Goal: Task Accomplishment & Management: Complete application form

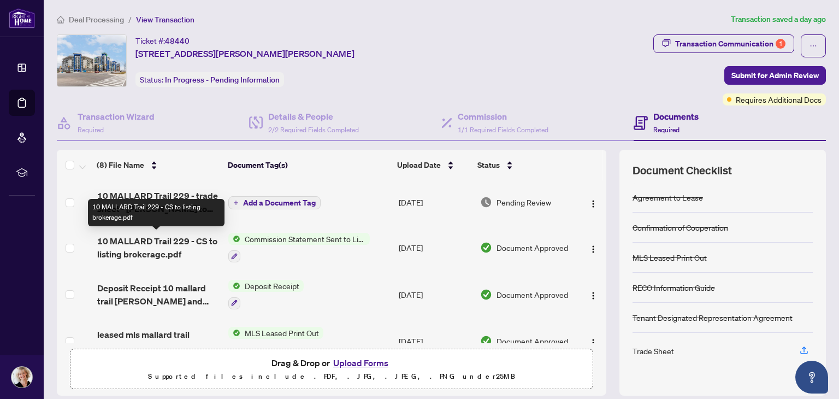
click at [189, 201] on div "10 MALLARD Trail 229 - CS to listing brokerage.pdf" at bounding box center [156, 212] width 137 height 27
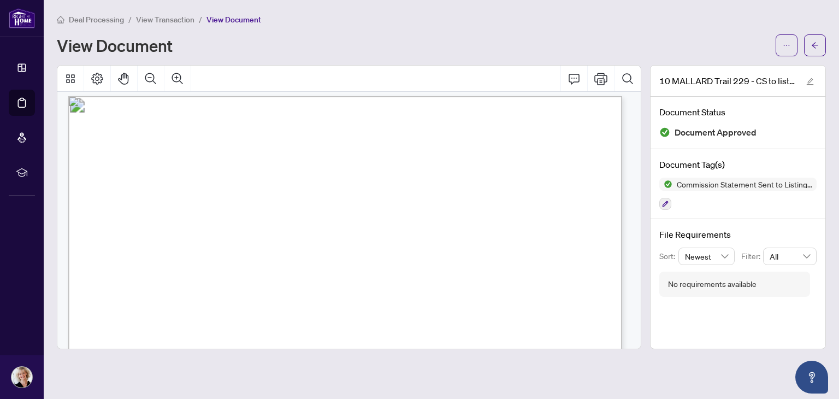
scroll to position [6, 0]
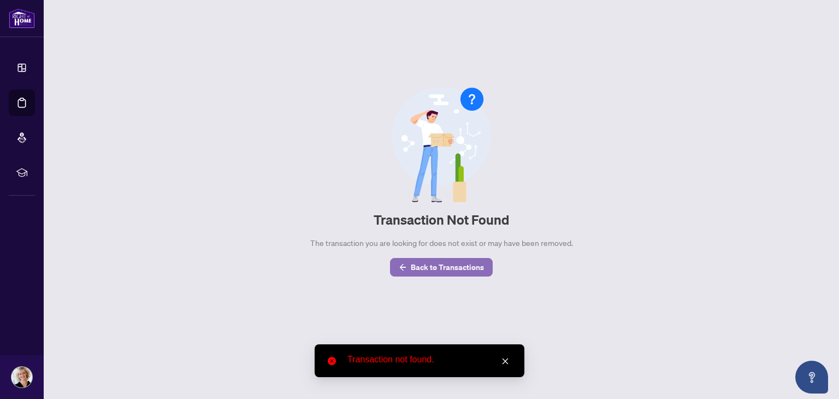
click at [413, 265] on span "Back to Transactions" at bounding box center [447, 266] width 73 height 17
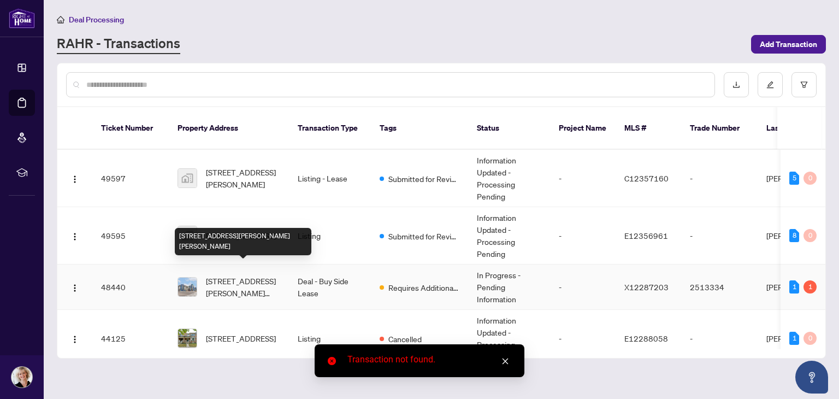
click at [229, 275] on span "[STREET_ADDRESS][PERSON_NAME][PERSON_NAME]" at bounding box center [243, 287] width 74 height 24
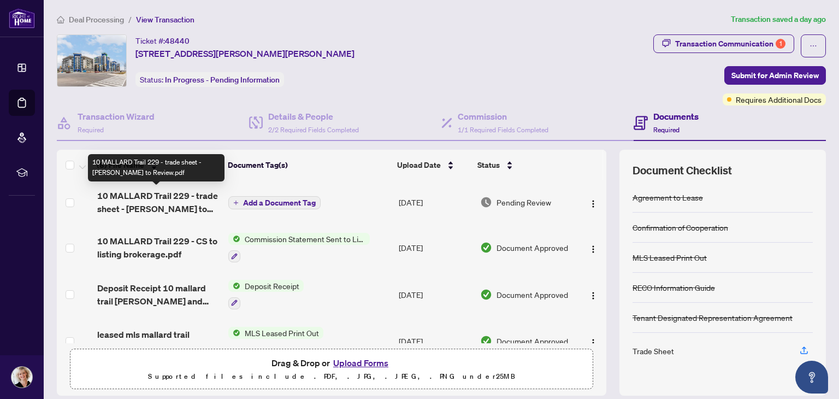
click at [170, 193] on span "10 MALLARD Trail 229 - trade sheet - [PERSON_NAME] to Review.pdf" at bounding box center [158, 202] width 123 height 26
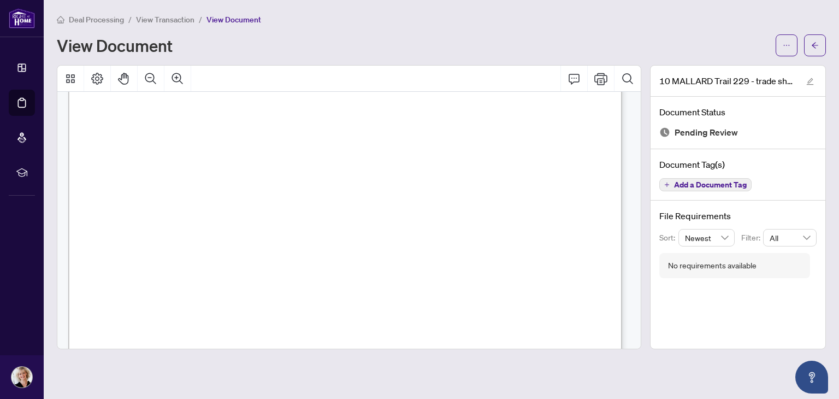
scroll to position [364, 0]
click at [782, 44] on button "button" at bounding box center [787, 45] width 22 height 22
click at [730, 67] on span "Download" at bounding box center [747, 69] width 83 height 12
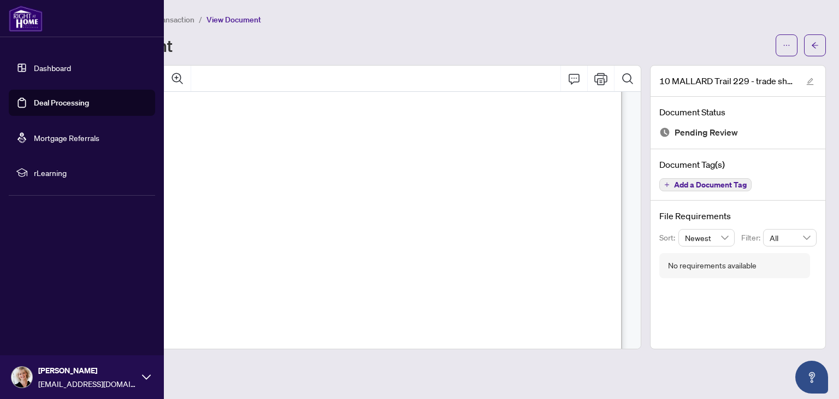
click at [34, 102] on link "Deal Processing" at bounding box center [61, 103] width 55 height 10
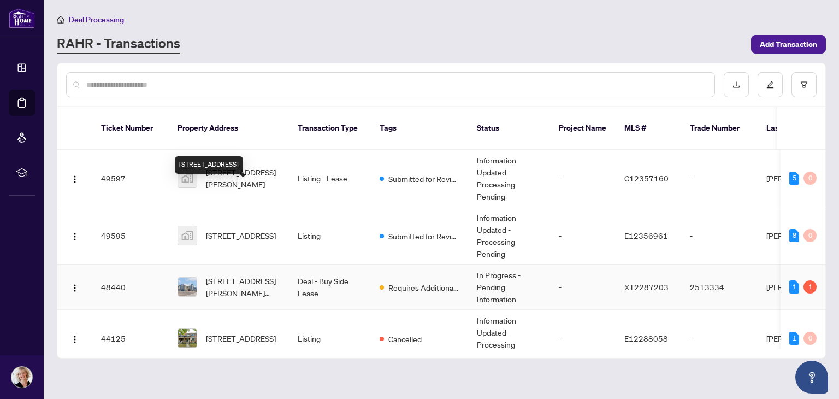
scroll to position [44, 0]
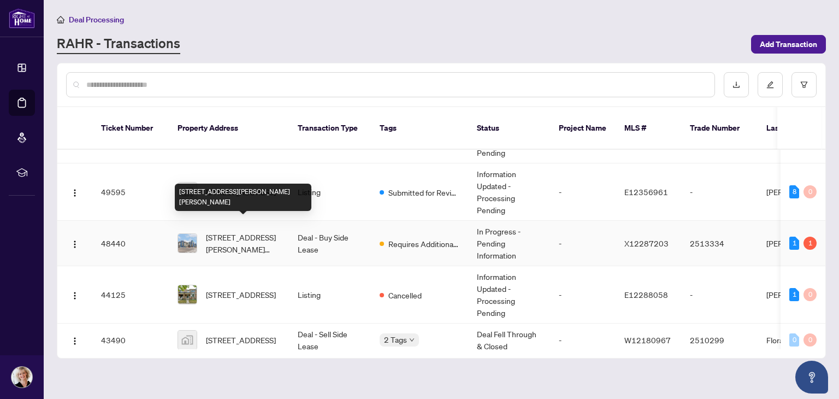
click at [248, 234] on span "[STREET_ADDRESS][PERSON_NAME][PERSON_NAME]" at bounding box center [243, 243] width 74 height 24
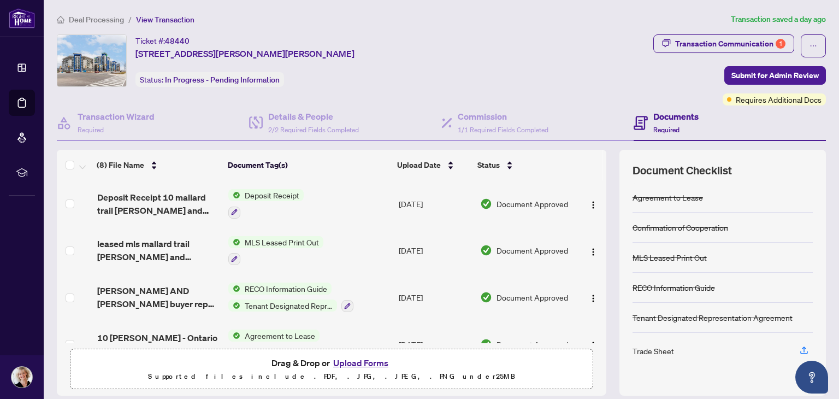
scroll to position [129, 0]
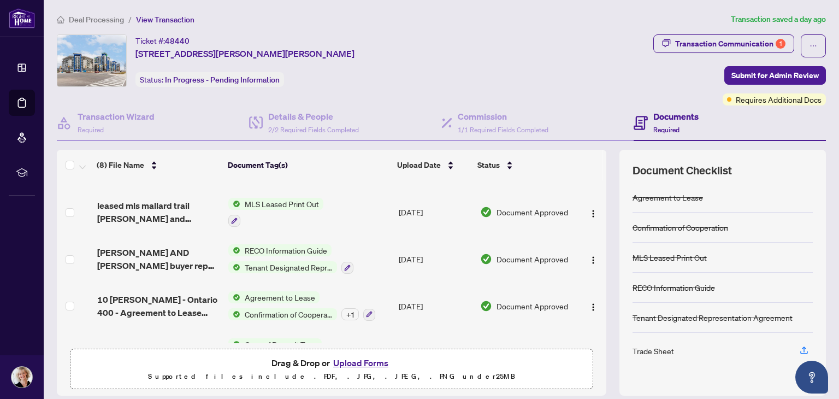
click at [358, 361] on button "Upload Forms" at bounding box center [361, 363] width 62 height 14
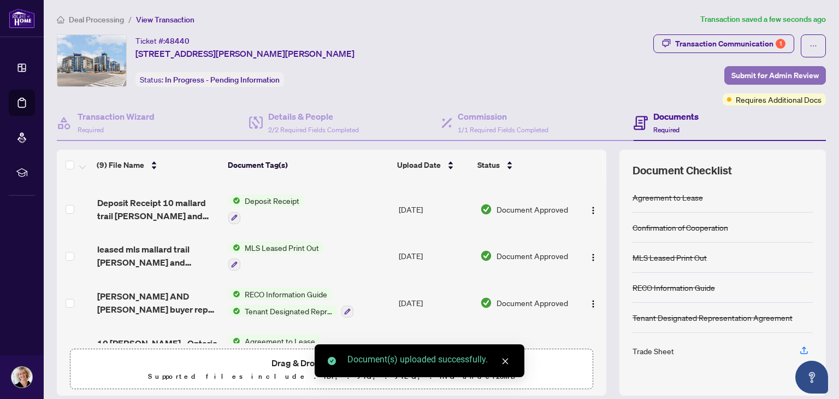
click at [745, 75] on span "Submit for Admin Review" at bounding box center [774, 75] width 87 height 17
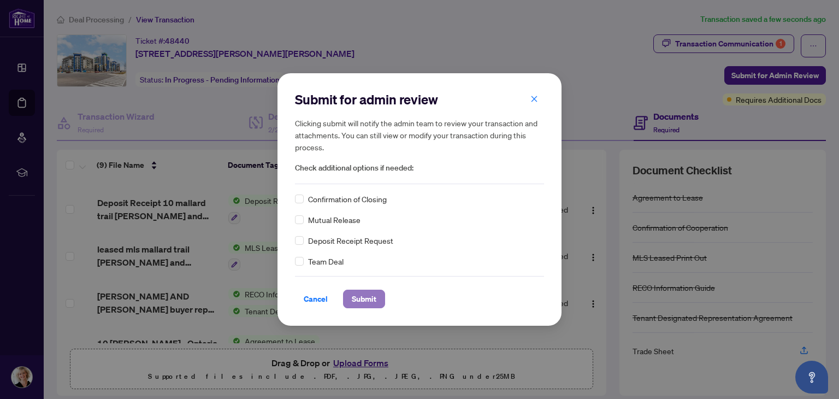
click at [362, 300] on span "Submit" at bounding box center [364, 298] width 25 height 17
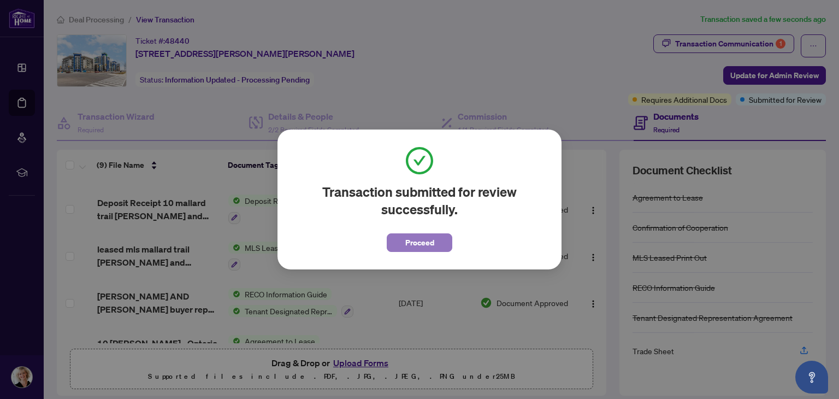
click at [418, 237] on span "Proceed" at bounding box center [419, 242] width 29 height 17
